Goal: Transaction & Acquisition: Purchase product/service

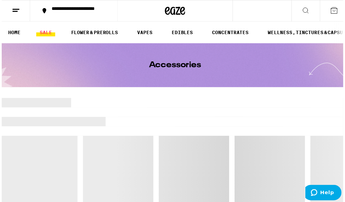
click at [43, 35] on link "SALE" at bounding box center [44, 33] width 19 height 8
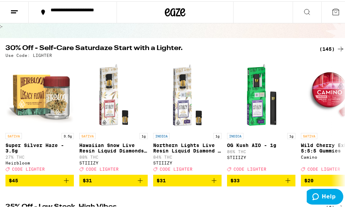
scroll to position [55, 0]
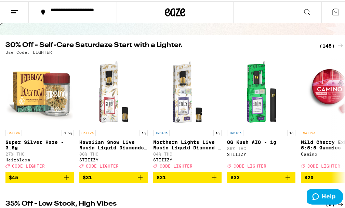
click at [337, 42] on icon at bounding box center [341, 44] width 8 height 8
click at [319, 48] on div "(145)" at bounding box center [331, 44] width 25 height 8
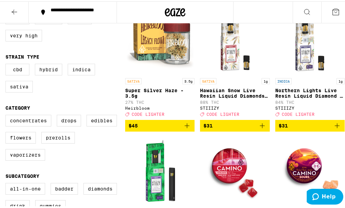
scroll to position [141, 0]
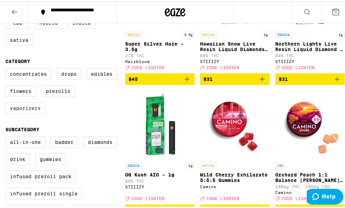
click at [31, 105] on label "Vaporizers" at bounding box center [25, 107] width 40 height 12
click at [7, 68] on input "Vaporizers" at bounding box center [7, 68] width 0 height 0
checkbox input "true"
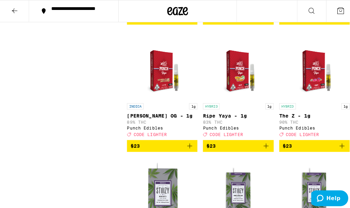
scroll to position [593, 0]
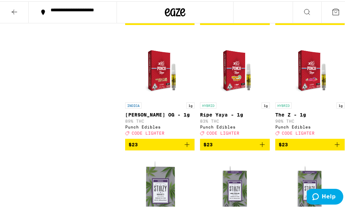
click at [306, 84] on img "Open page for The Z - 1g from Punch Edibles" at bounding box center [310, 63] width 53 height 68
